Goal: Task Accomplishment & Management: Complete application form

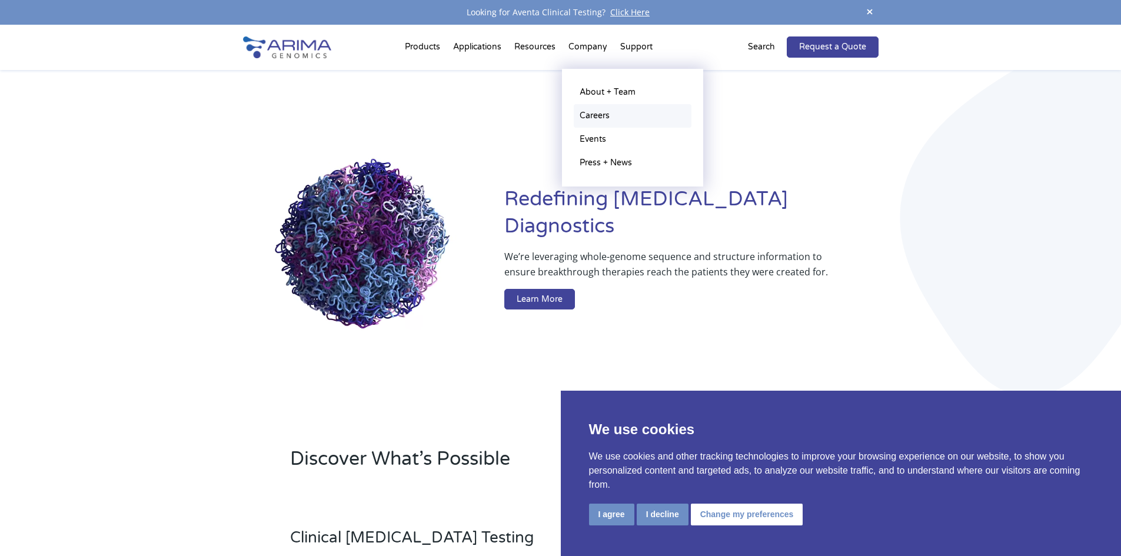
click at [601, 118] on link "Careers" at bounding box center [633, 116] width 118 height 24
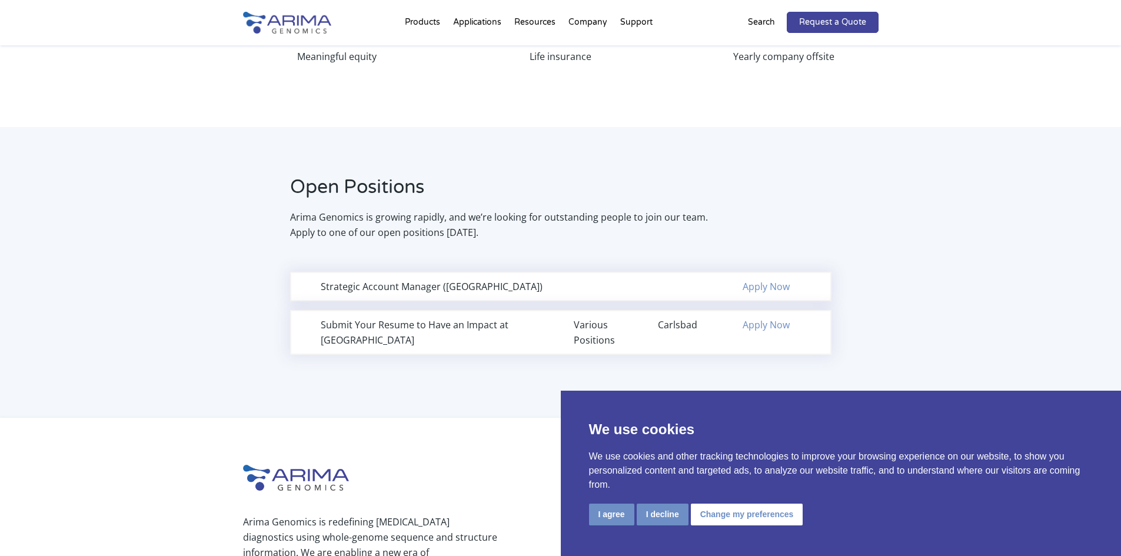
scroll to position [659, 0]
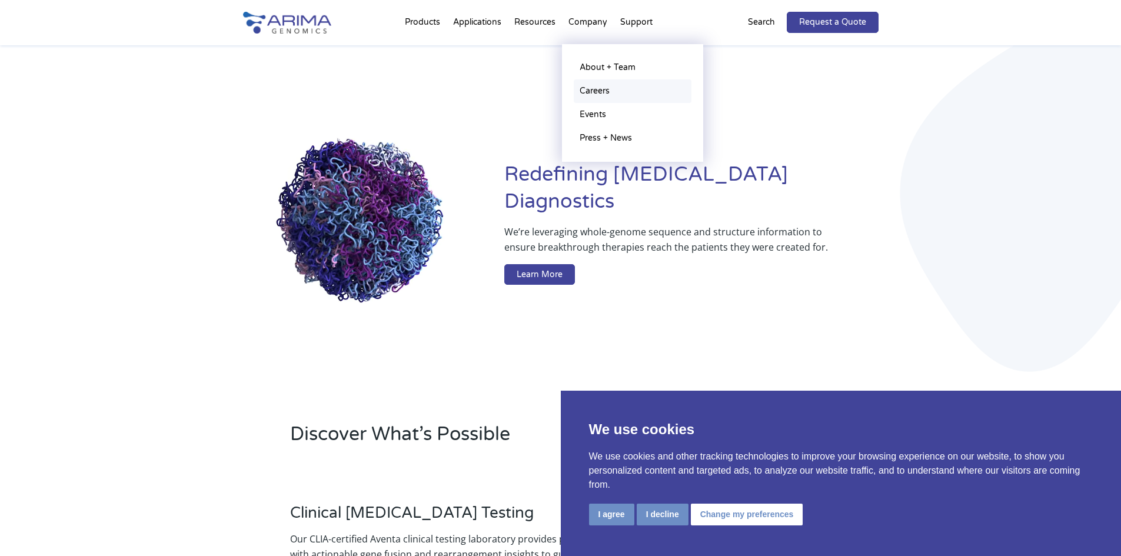
click at [593, 87] on link "Careers" at bounding box center [633, 91] width 118 height 24
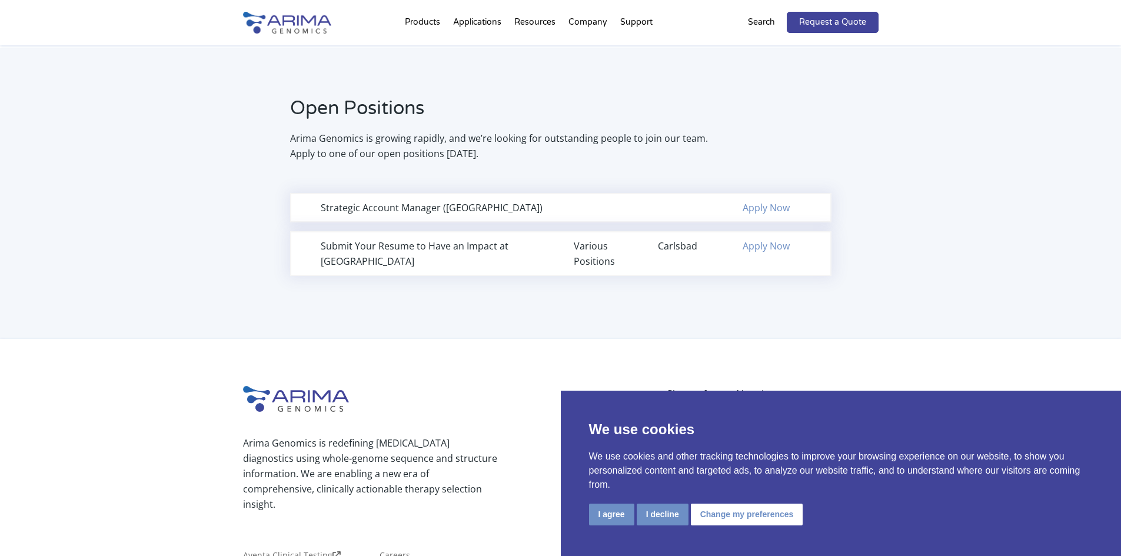
scroll to position [753, 0]
